Goal: Navigation & Orientation: Go to known website

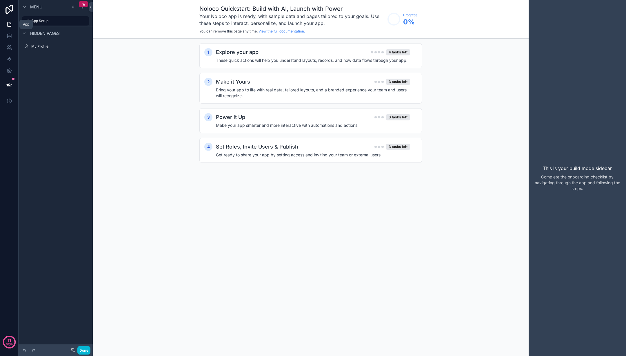
click at [11, 23] on icon at bounding box center [9, 24] width 6 height 6
click at [24, 8] on icon "scrollable content" at bounding box center [24, 7] width 5 height 5
click at [24, 8] on icon "scrollable content" at bounding box center [24, 7] width 1 height 2
click at [9, 8] on icon at bounding box center [9, 9] width 12 height 9
